Goal: Information Seeking & Learning: Learn about a topic

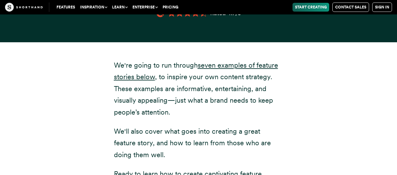
scroll to position [940, 0]
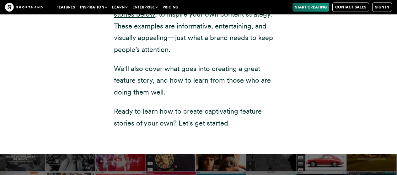
click at [319, 111] on div "We're going to run through seven examples of feature stories below , to inspire…" at bounding box center [198, 67] width 389 height 174
